Goal: Task Accomplishment & Management: Manage account settings

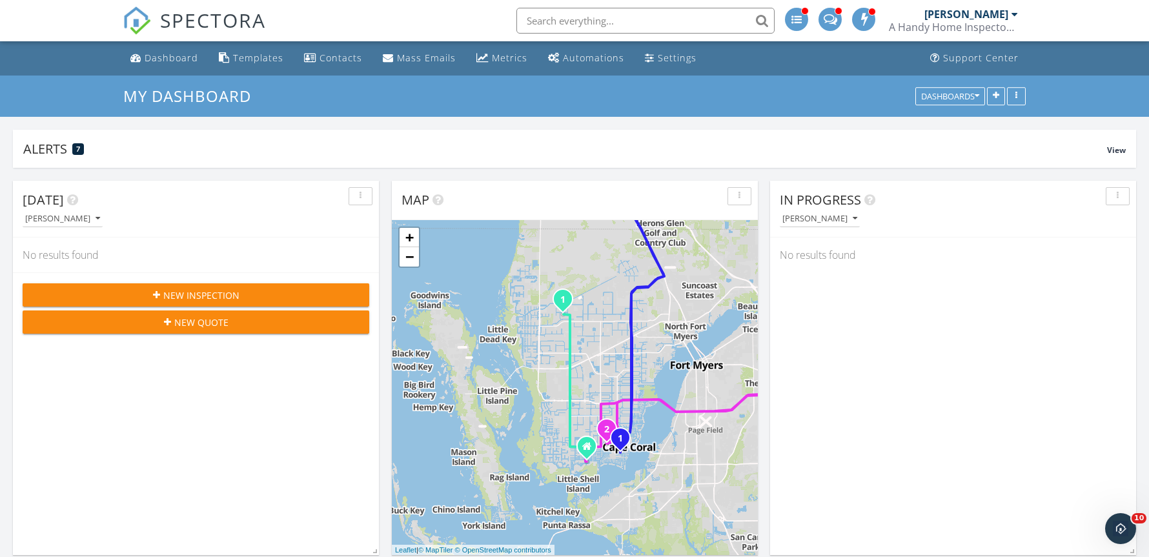
click at [181, 17] on span "SPECTORA" at bounding box center [213, 19] width 106 height 27
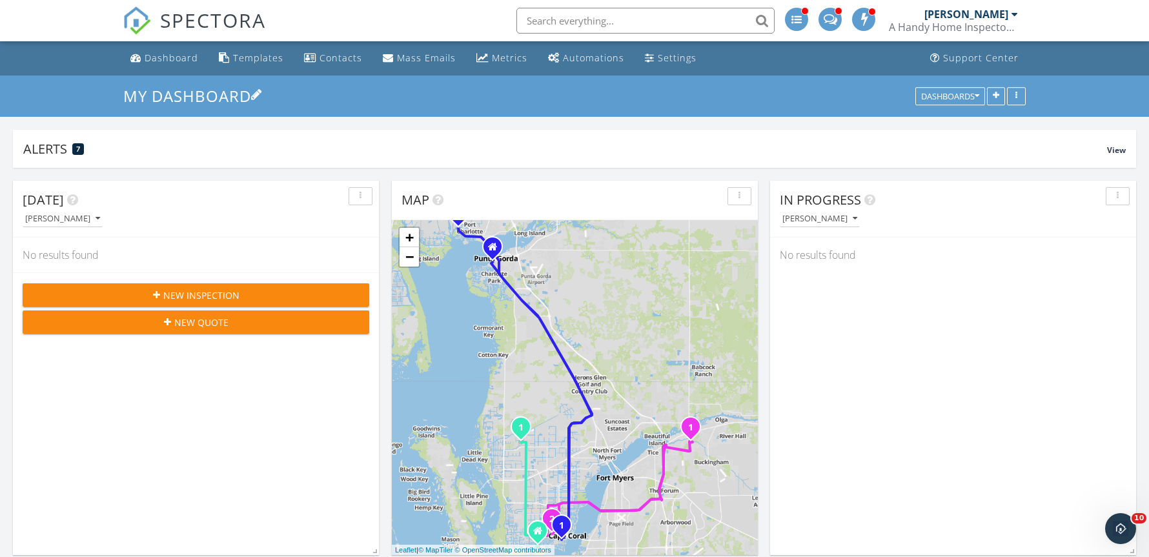
drag, startPoint x: 381, startPoint y: 139, endPoint x: 324, endPoint y: 101, distance: 68.0
click at [381, 139] on div "Alerts 7 View" at bounding box center [574, 149] width 1123 height 38
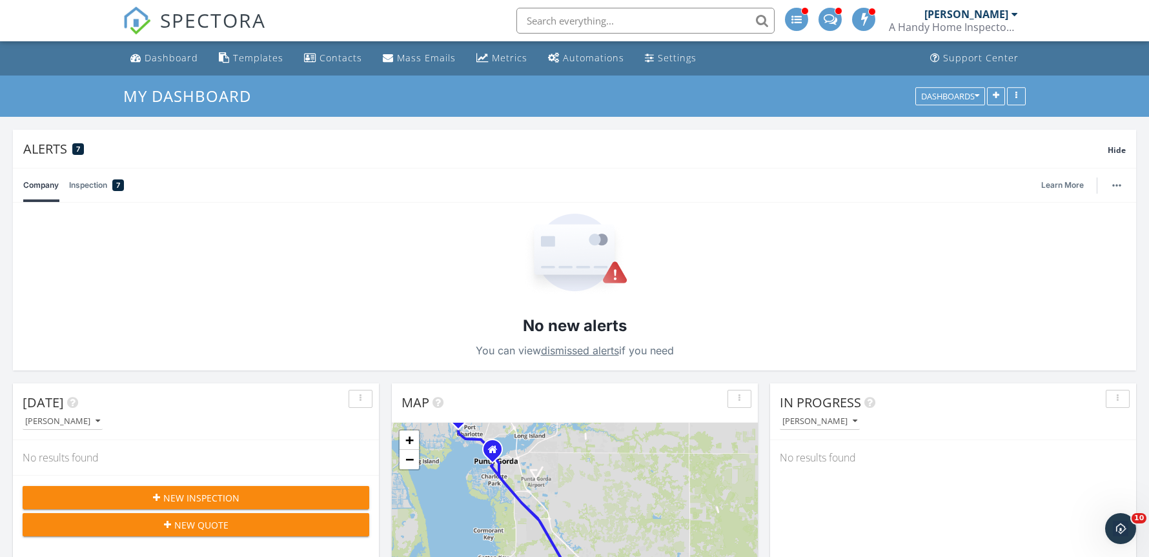
click at [942, 14] on div "[PERSON_NAME]" at bounding box center [966, 14] width 84 height 13
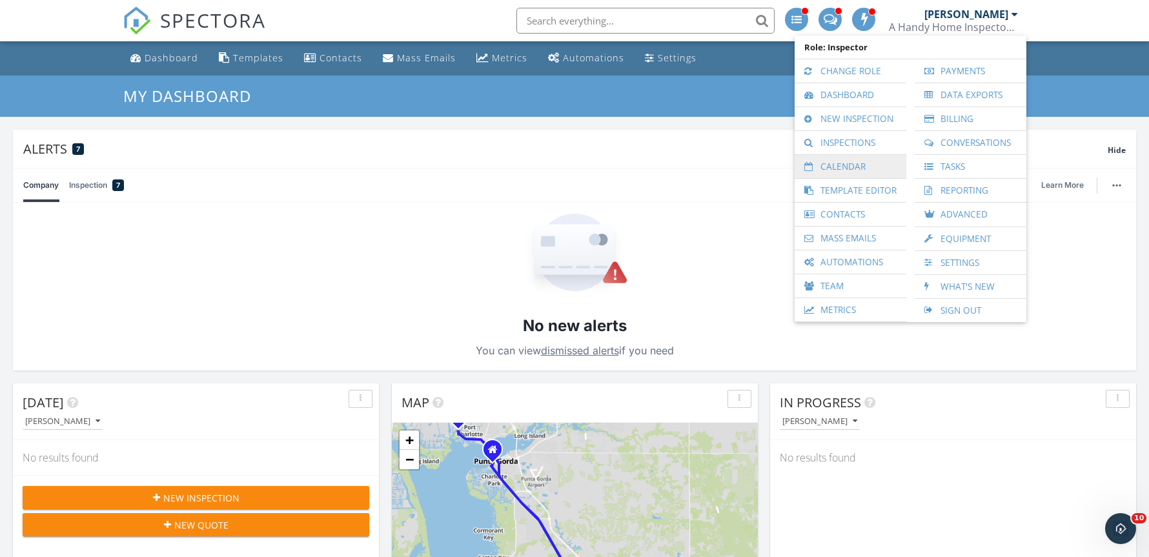
click at [852, 170] on link "Calendar" at bounding box center [850, 166] width 99 height 23
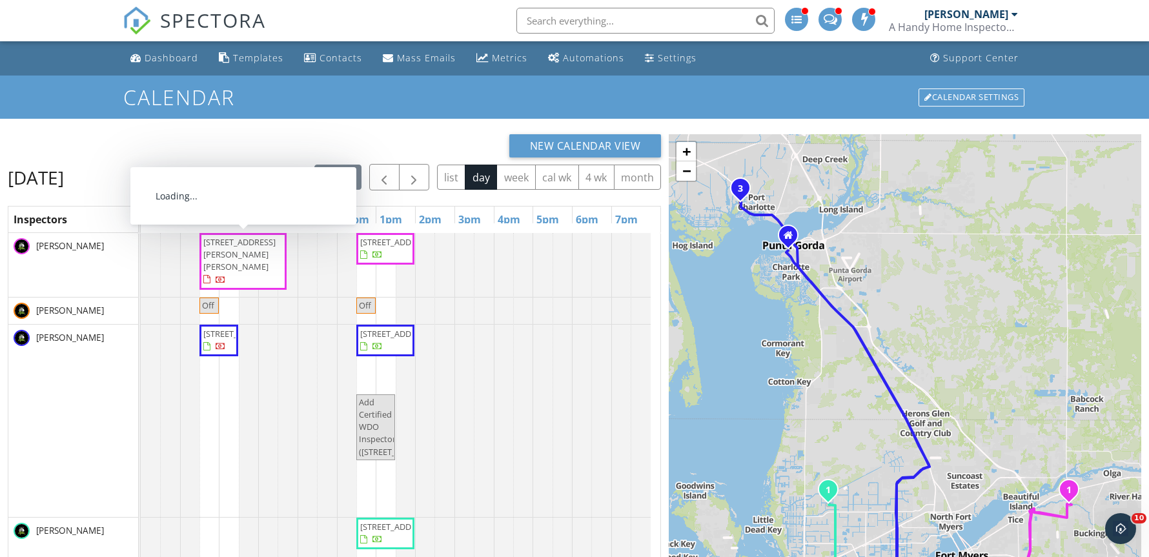
click at [338, 190] on div "today list day week cal wk 4 wk month" at bounding box center [487, 177] width 347 height 26
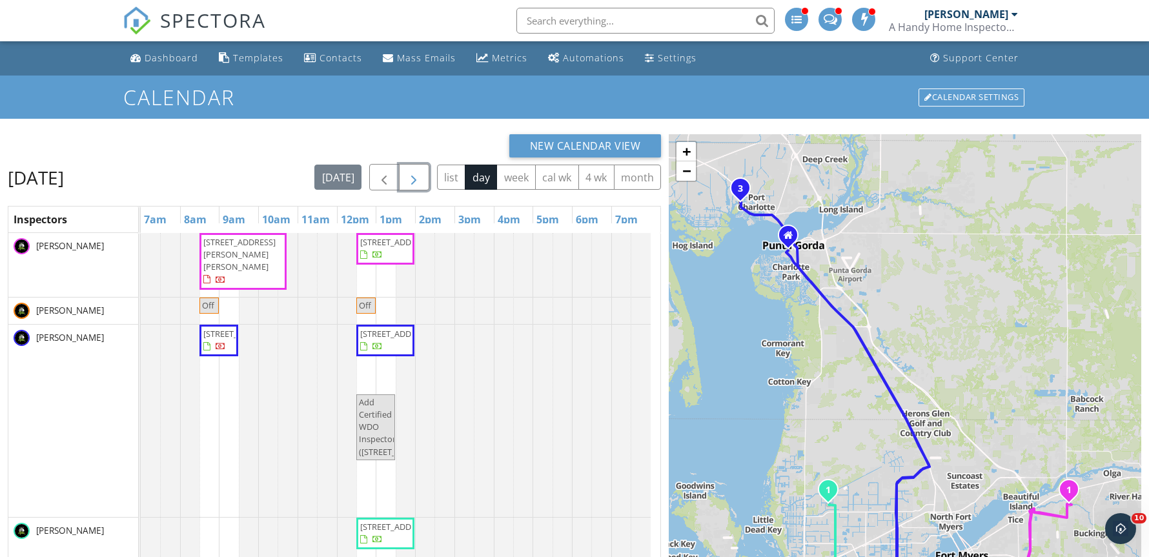
click at [406, 176] on span "button" at bounding box center [413, 177] width 15 height 15
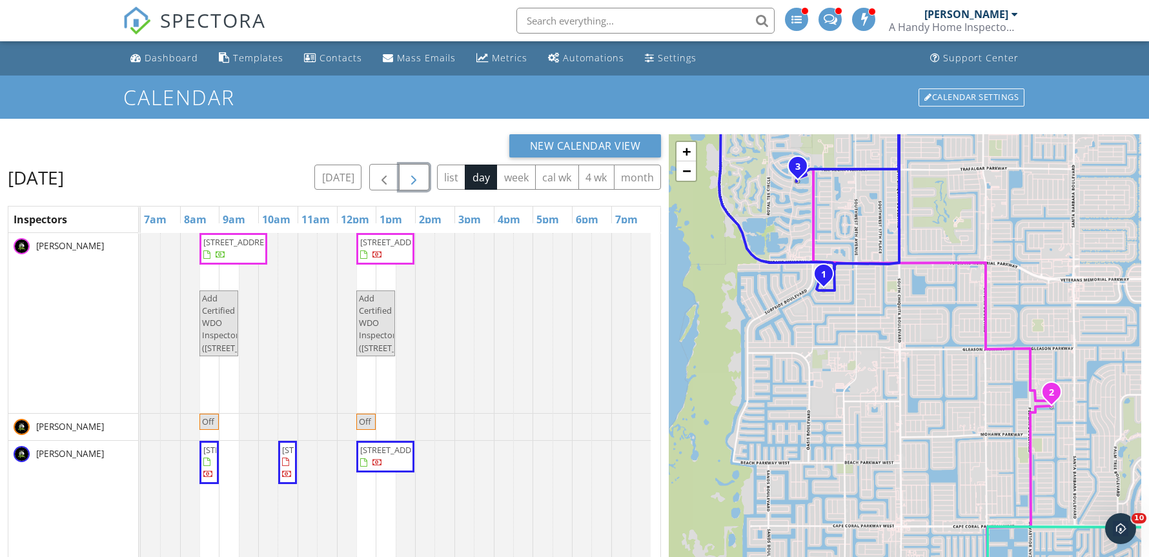
click at [401, 183] on button "button" at bounding box center [414, 177] width 30 height 26
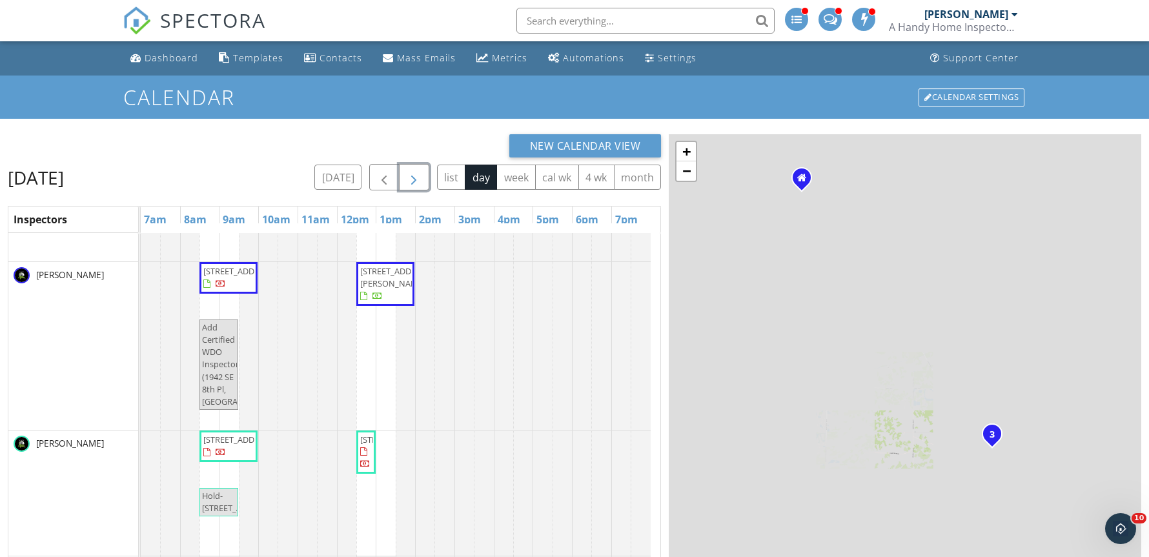
scroll to position [303, 0]
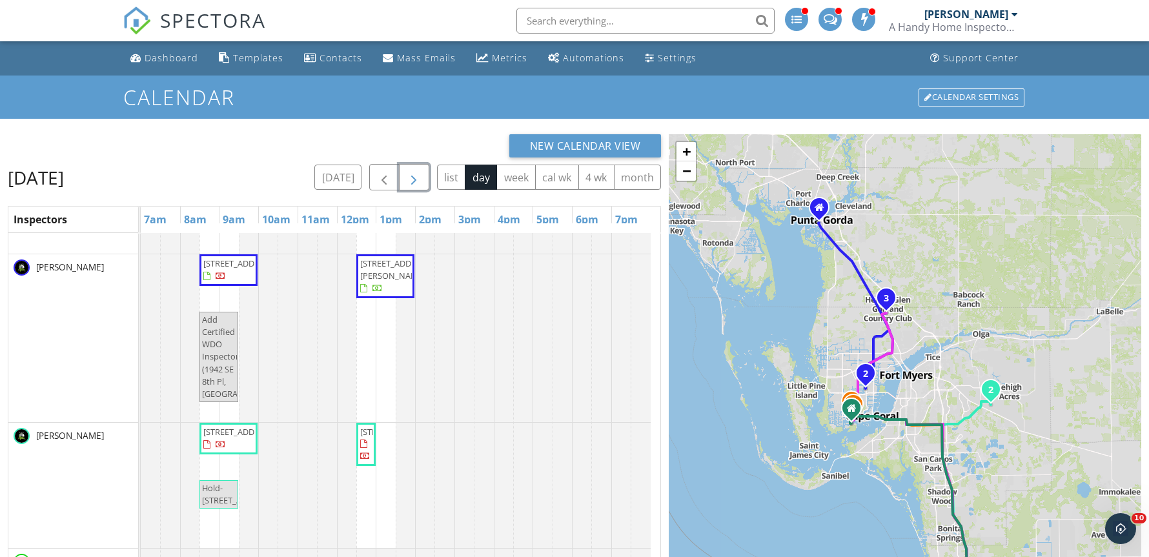
click at [402, 173] on button "button" at bounding box center [414, 177] width 30 height 26
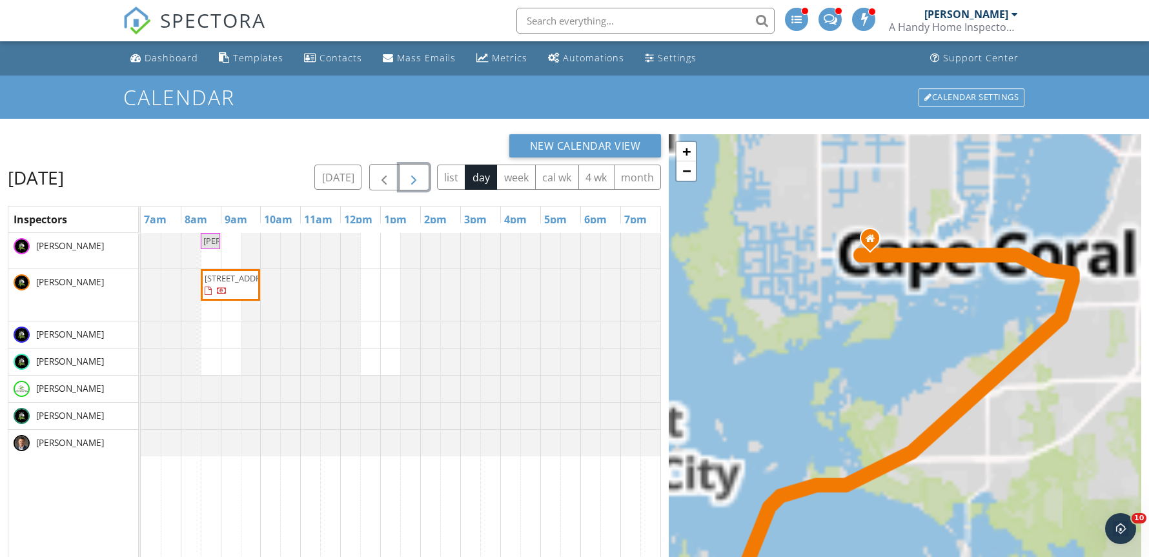
drag, startPoint x: 406, startPoint y: 174, endPoint x: 403, endPoint y: 168, distance: 6.6
click at [406, 172] on span "button" at bounding box center [413, 177] width 15 height 15
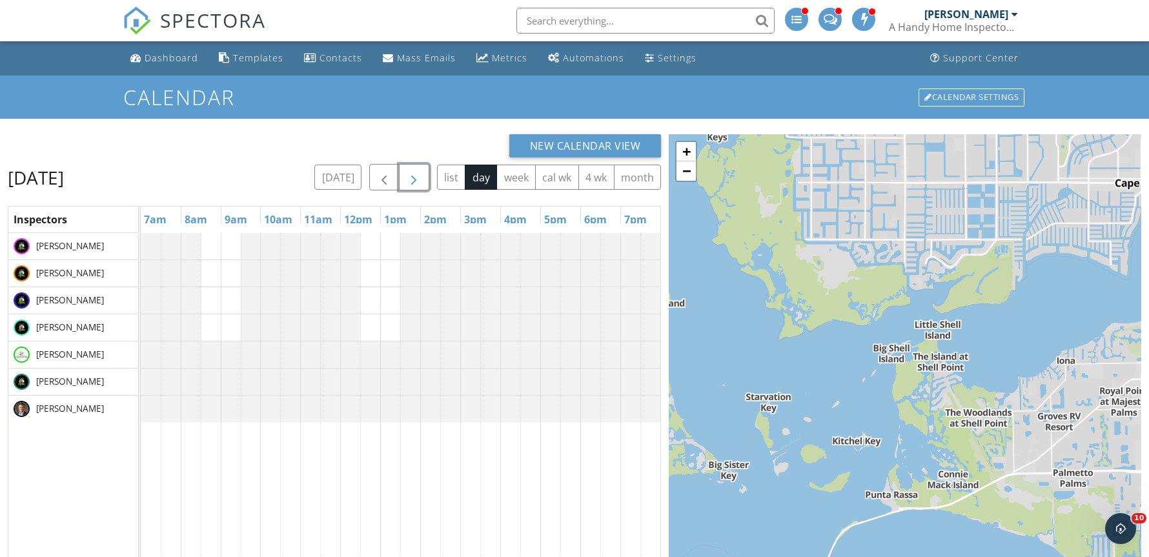
click at [407, 178] on span "button" at bounding box center [413, 177] width 15 height 15
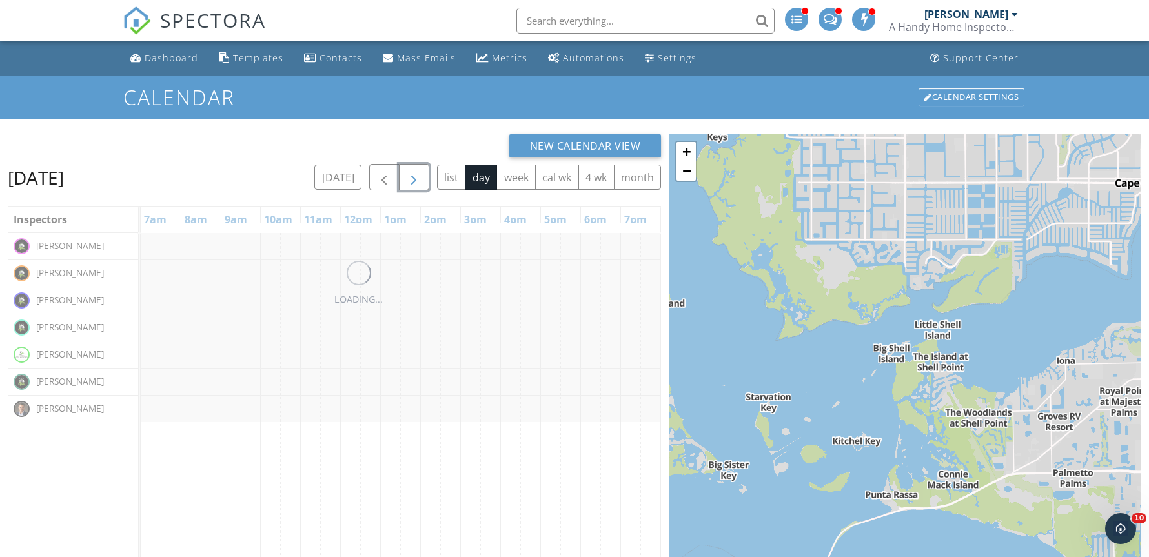
click at [407, 178] on span "button" at bounding box center [413, 177] width 15 height 15
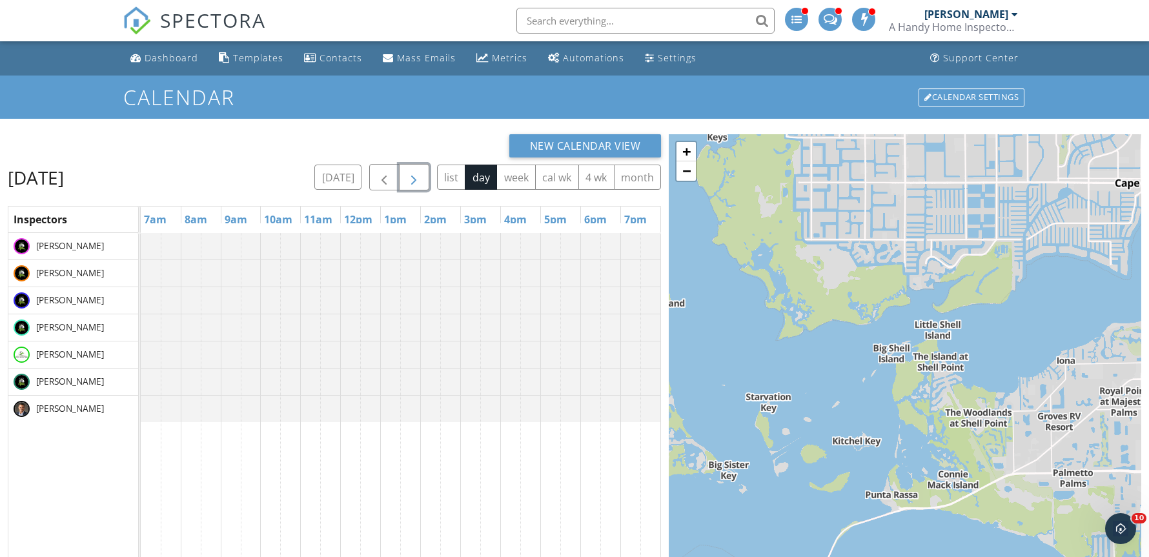
click at [407, 178] on span "button" at bounding box center [413, 177] width 15 height 15
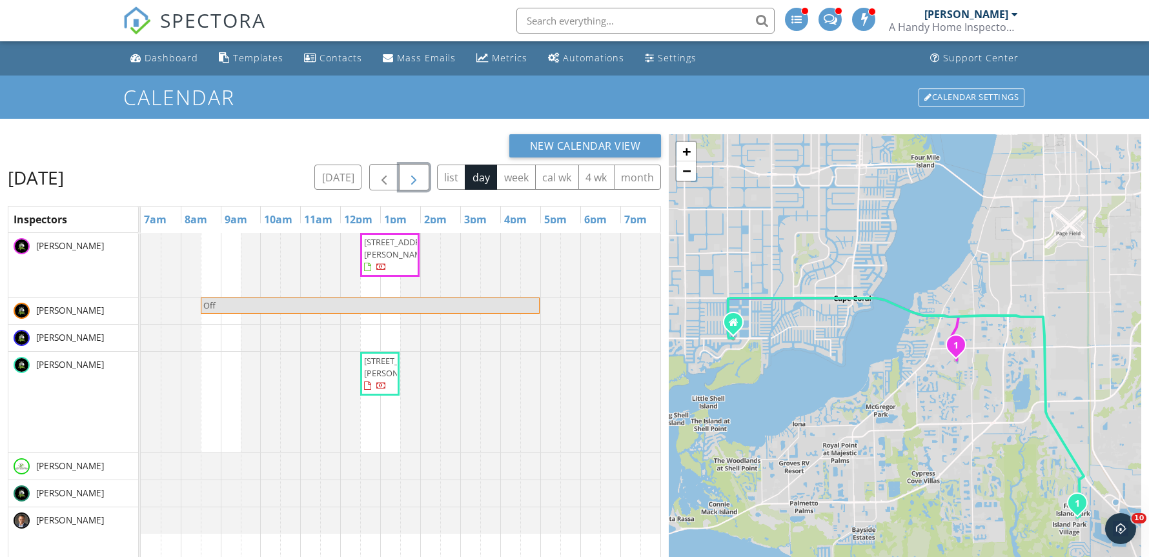
click at [377, 379] on span "17424 Birchwood Ln 4, Fort Myers 33908" at bounding box center [400, 367] width 72 height 24
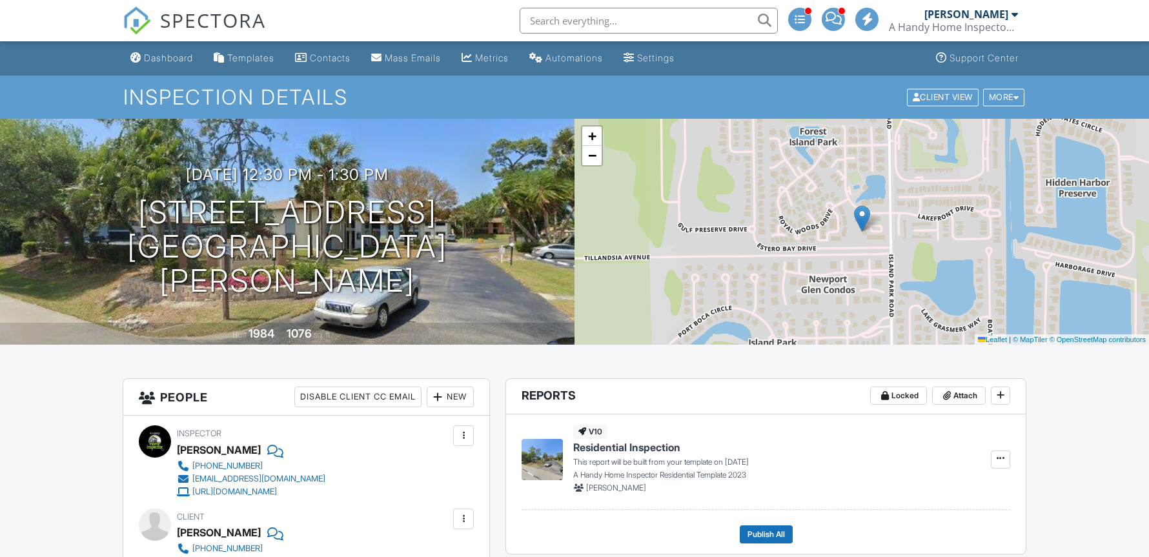
click at [948, 6] on div "Ryan Wambolt A Handy Home Inspector, Inc." at bounding box center [953, 20] width 129 height 41
click at [942, 16] on div "[PERSON_NAME]" at bounding box center [966, 14] width 84 height 13
drag, startPoint x: 952, startPoint y: 8, endPoint x: 839, endPoint y: 138, distance: 172.0
click at [953, 8] on div "[PERSON_NAME]" at bounding box center [966, 14] width 84 height 13
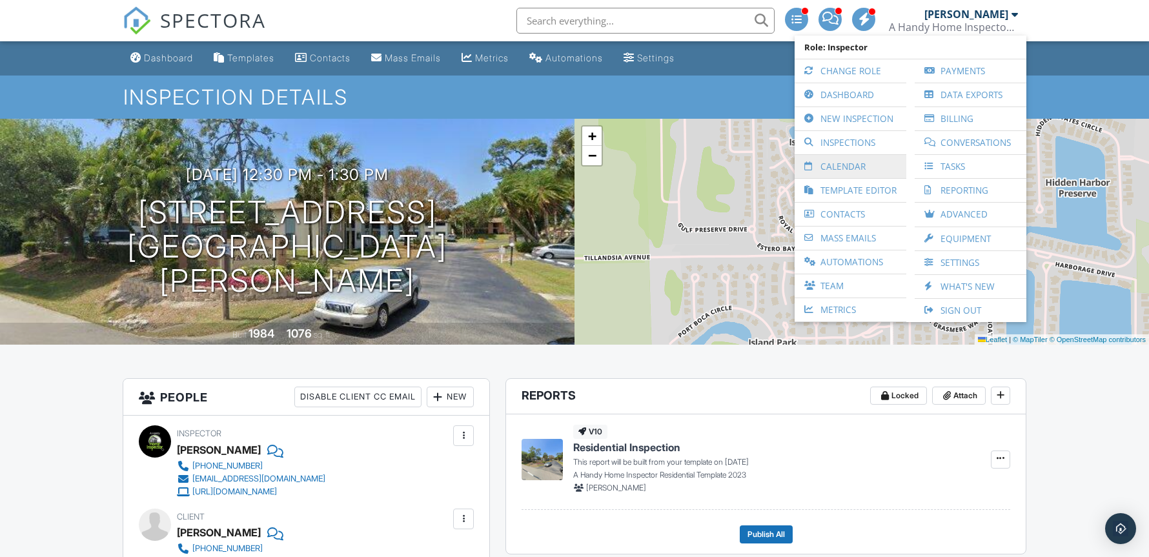
click at [834, 168] on link "Calendar" at bounding box center [850, 166] width 99 height 23
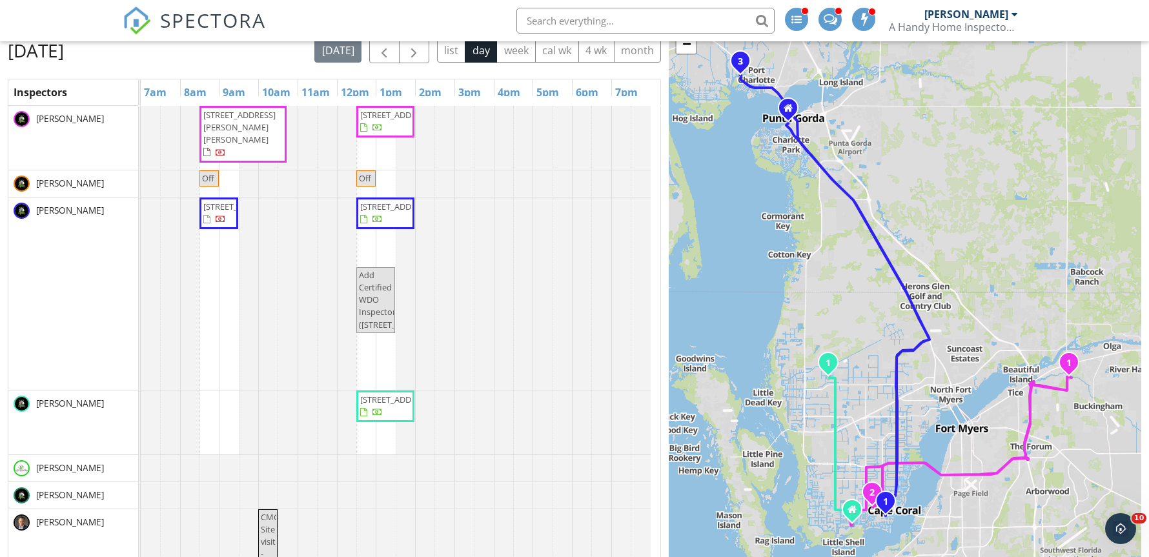
scroll to position [43, 0]
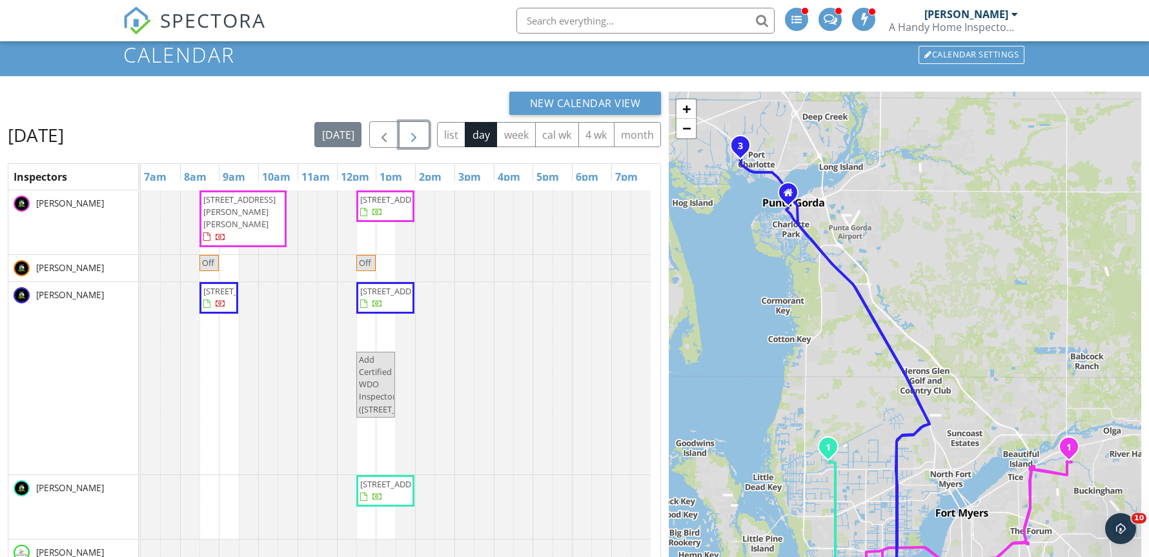
click at [412, 124] on button "button" at bounding box center [414, 134] width 30 height 26
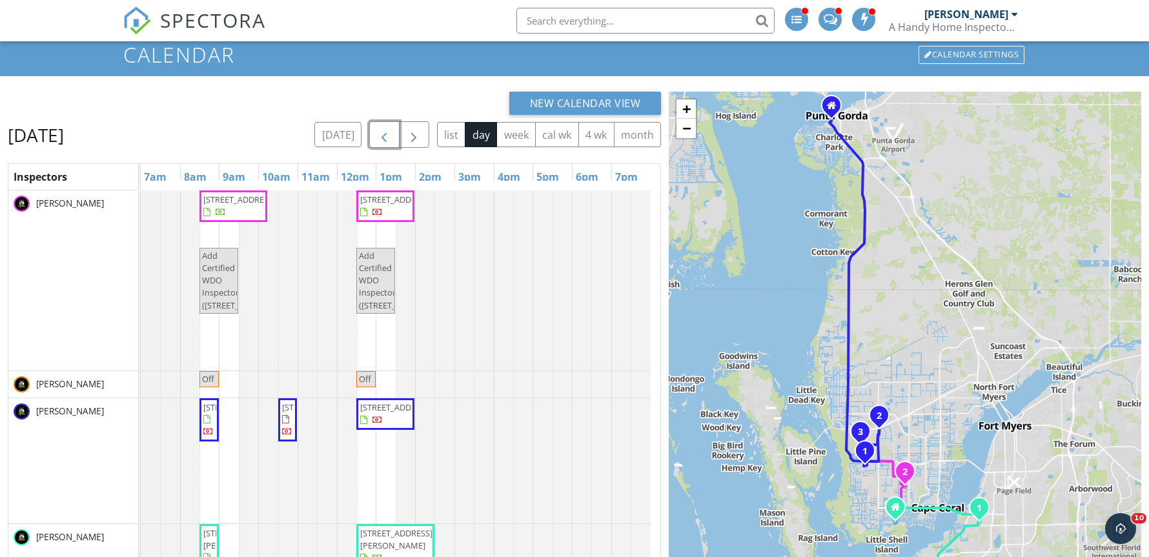
click at [380, 131] on span "button" at bounding box center [383, 134] width 15 height 15
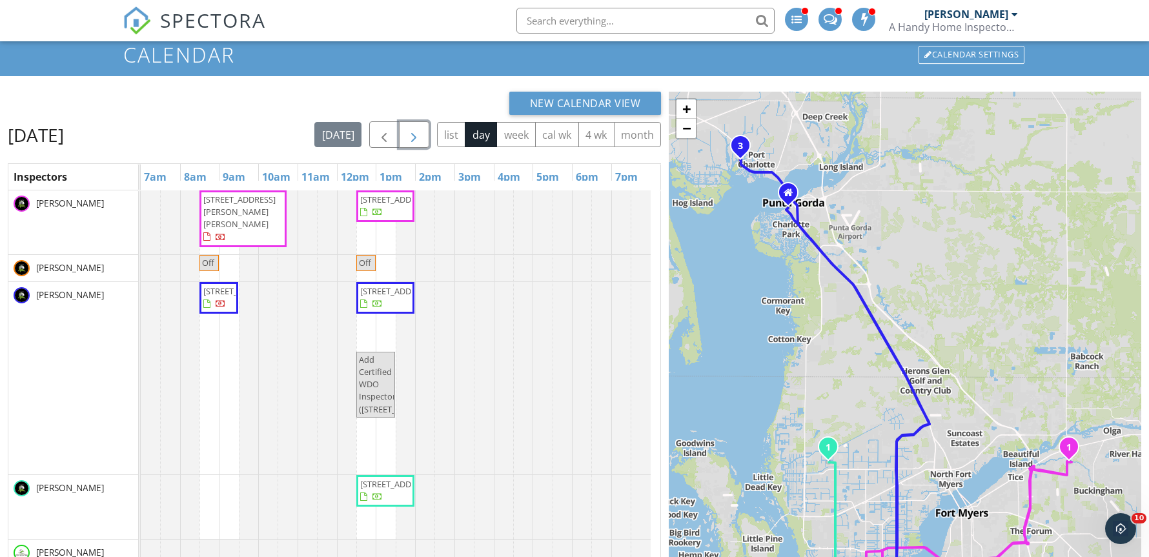
click at [411, 138] on span "button" at bounding box center [413, 134] width 15 height 15
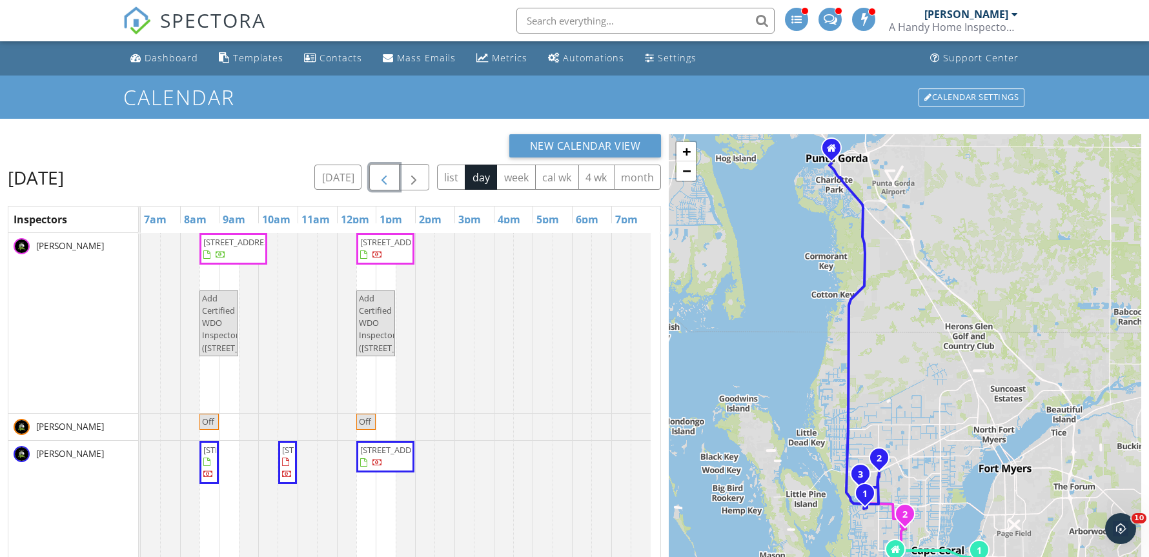
click at [378, 172] on span "button" at bounding box center [383, 177] width 15 height 15
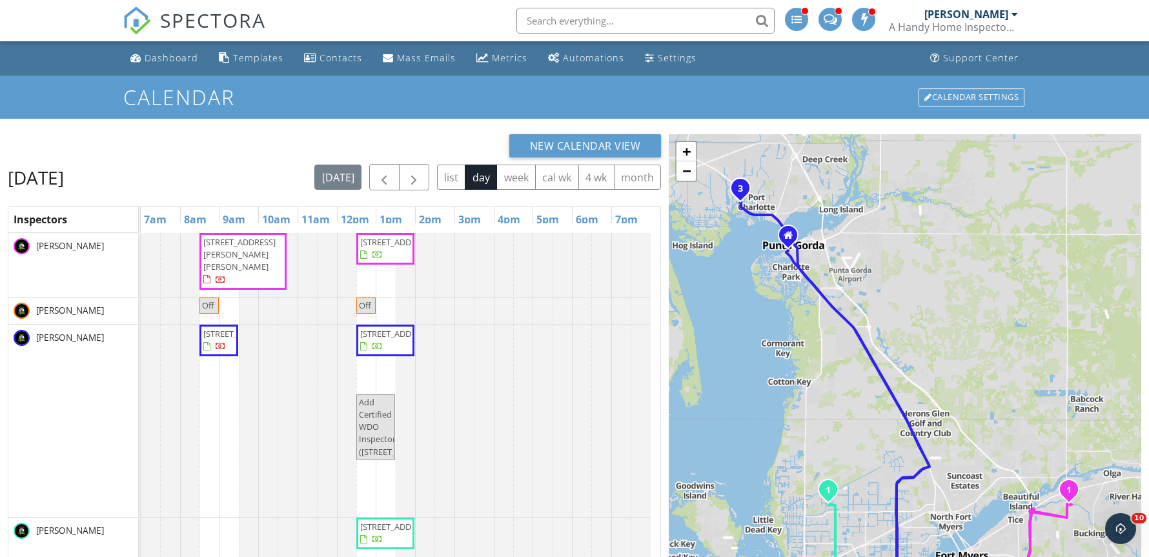
click at [611, 22] on input "text" at bounding box center [645, 21] width 258 height 26
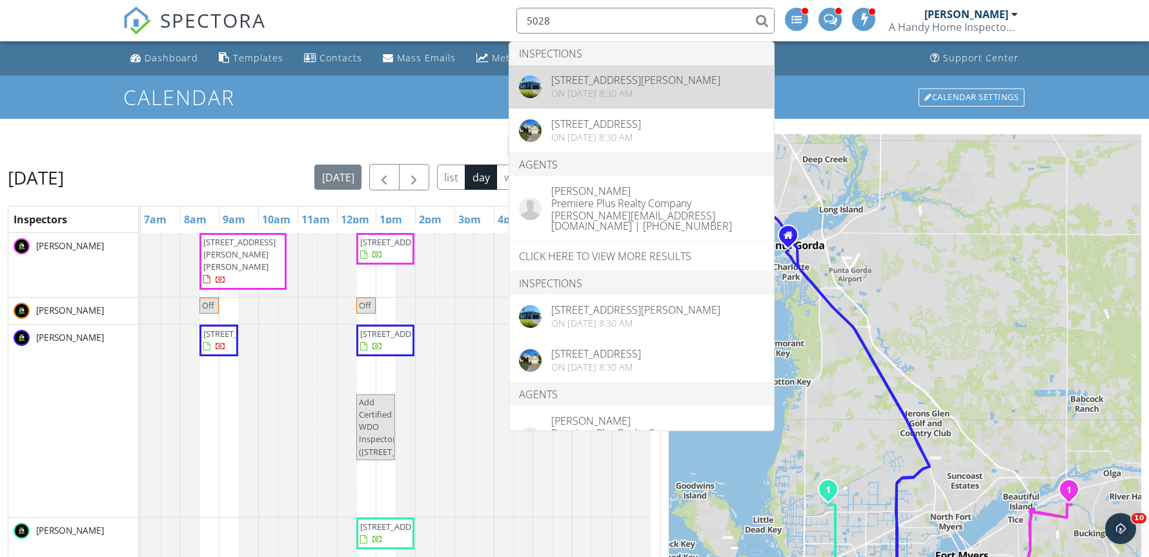
type input "5028"
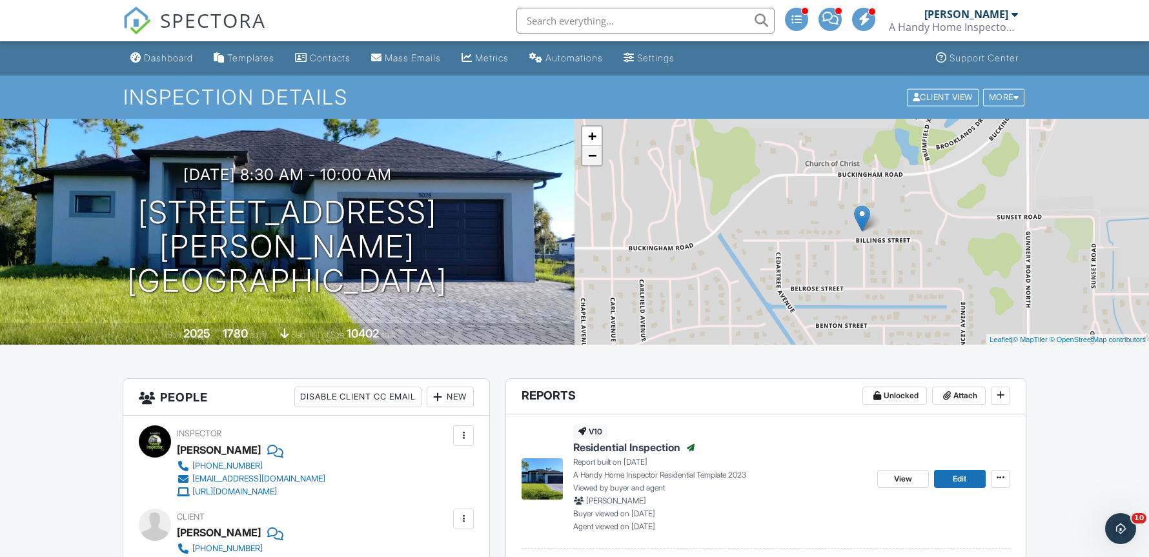
click at [591, 159] on link "−" at bounding box center [591, 155] width 19 height 19
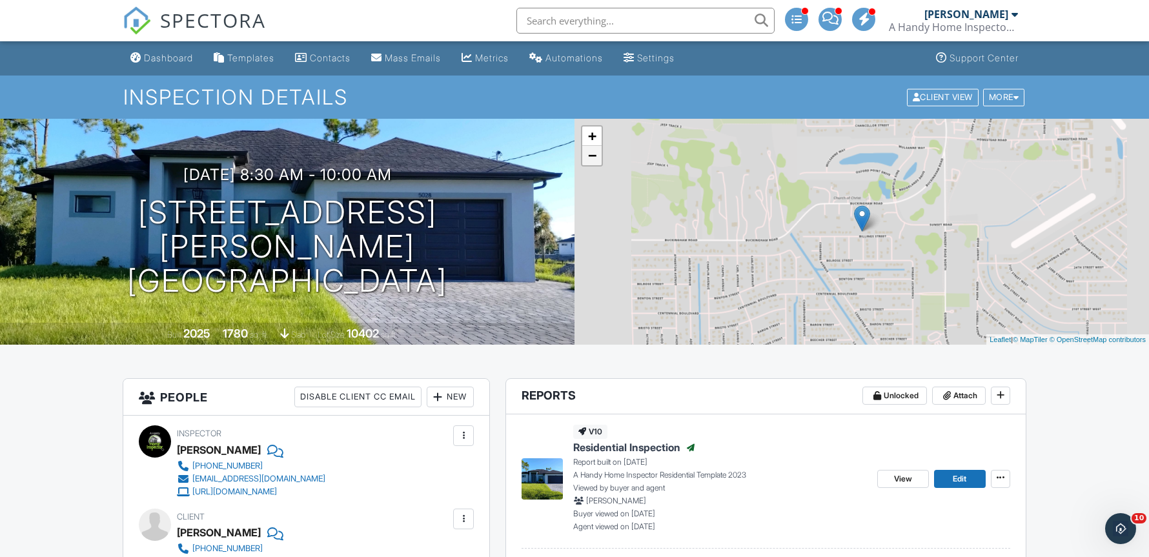
click at [591, 159] on link "−" at bounding box center [591, 155] width 19 height 19
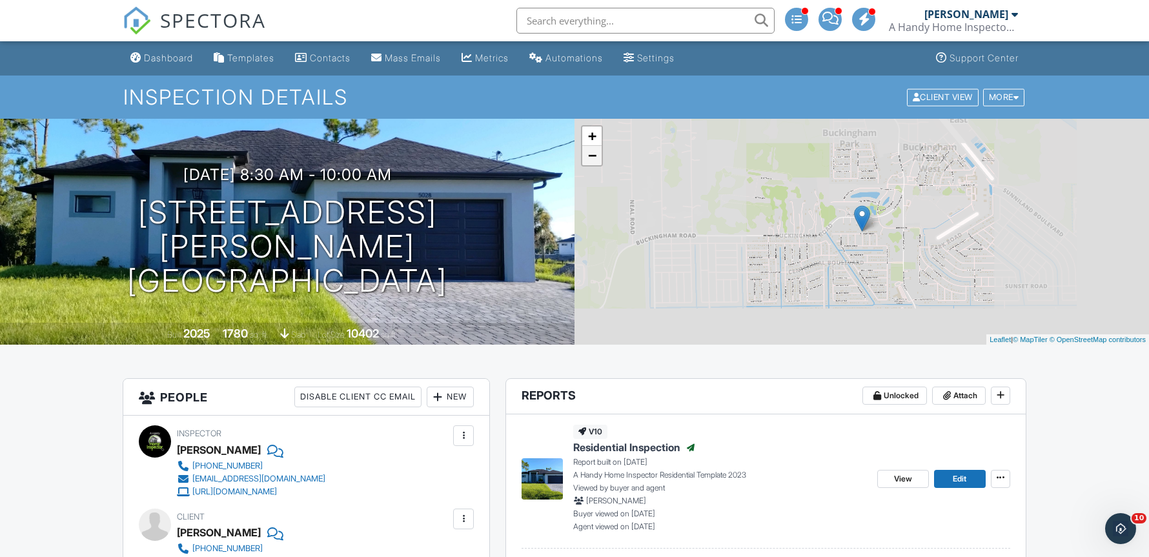
click at [591, 159] on link "−" at bounding box center [591, 155] width 19 height 19
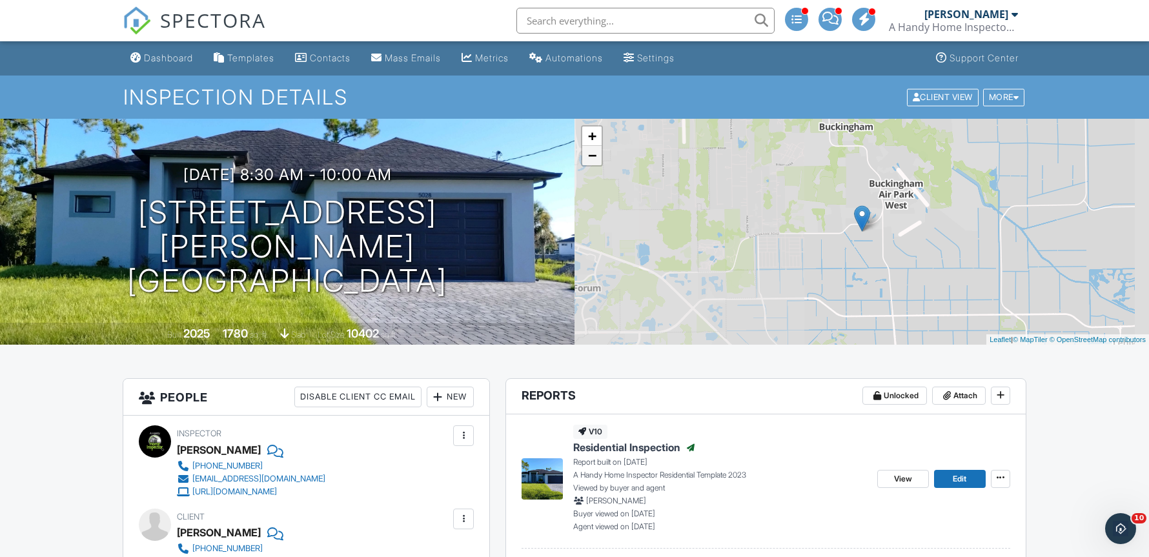
click at [591, 159] on link "−" at bounding box center [591, 155] width 19 height 19
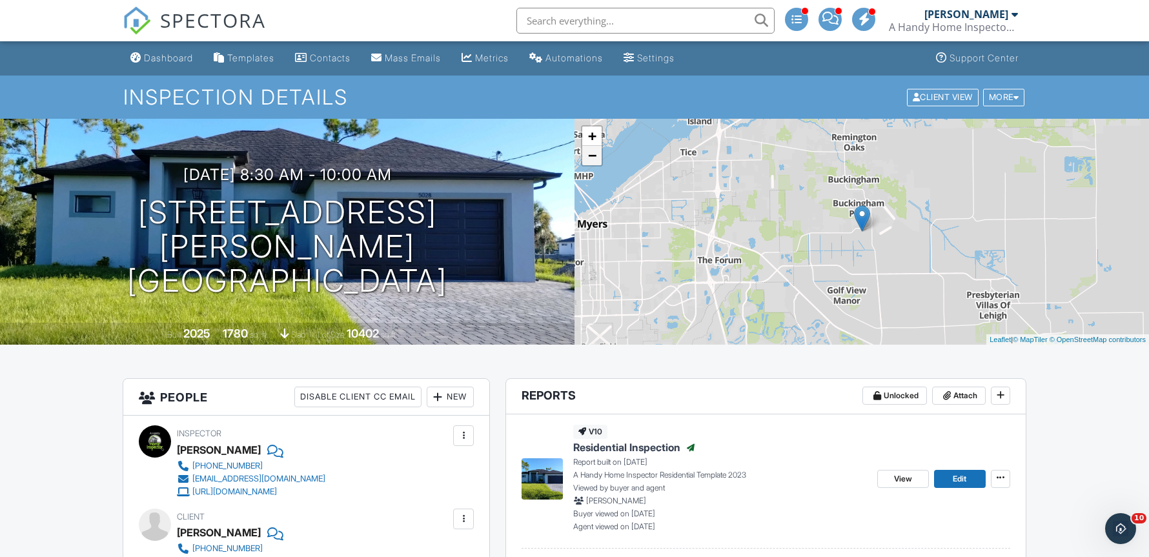
click at [591, 159] on link "−" at bounding box center [591, 155] width 19 height 19
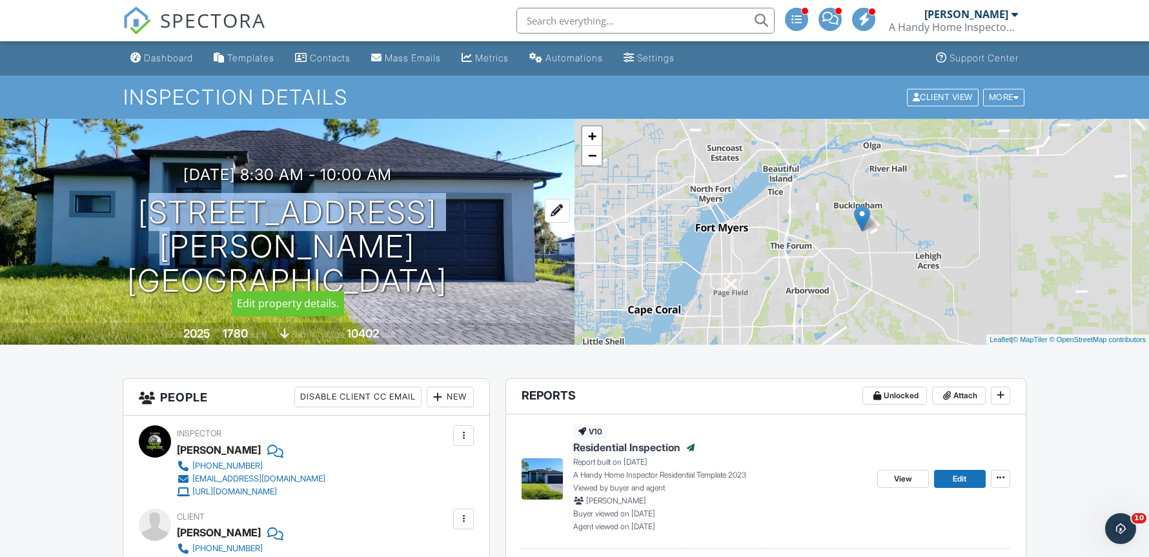
drag, startPoint x: 153, startPoint y: 230, endPoint x: 420, endPoint y: 228, distance: 267.3
click at [420, 228] on h1 "[STREET_ADDRESS][PERSON_NAME] [GEOGRAPHIC_DATA], FL 33971" at bounding box center [287, 247] width 533 height 102
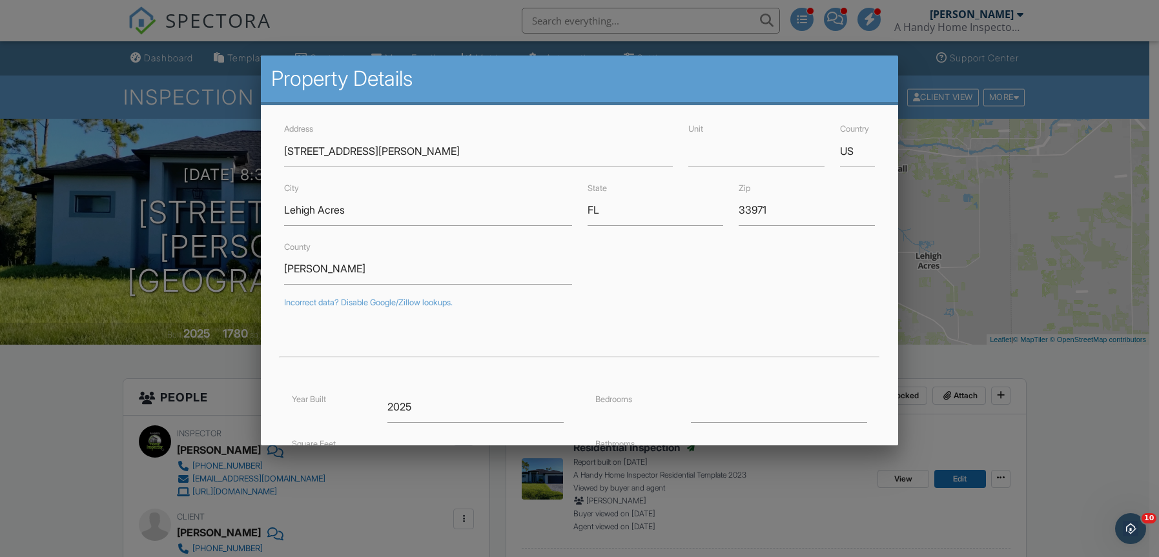
click at [1012, 92] on div at bounding box center [579, 283] width 1159 height 697
